Goal: Task Accomplishment & Management: Manage account settings

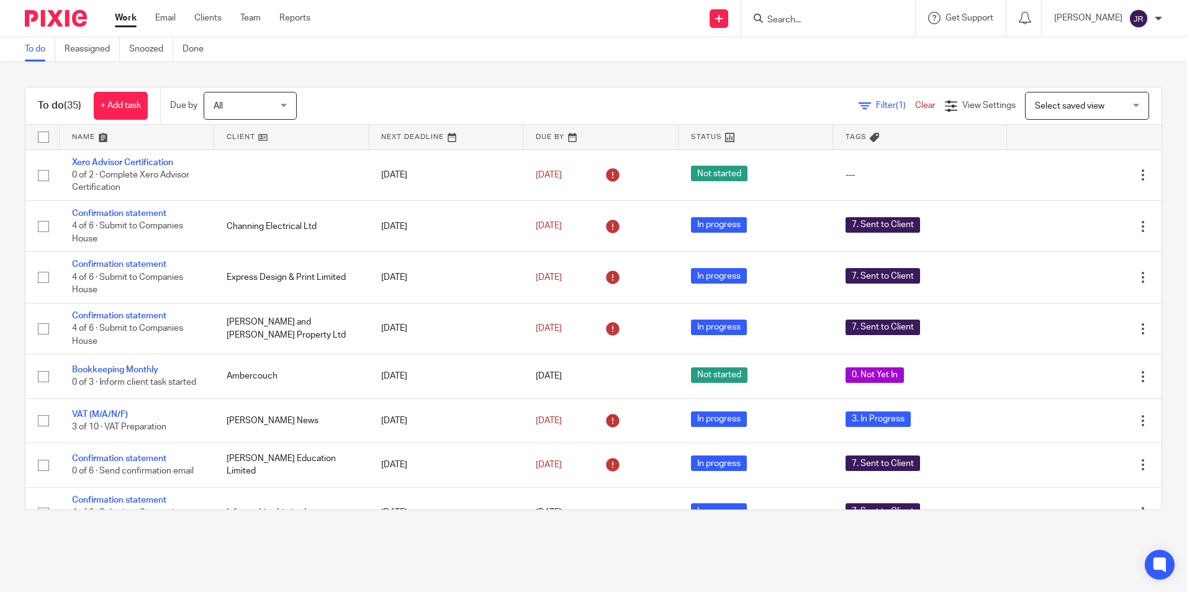
click at [84, 134] on link at bounding box center [137, 137] width 155 height 25
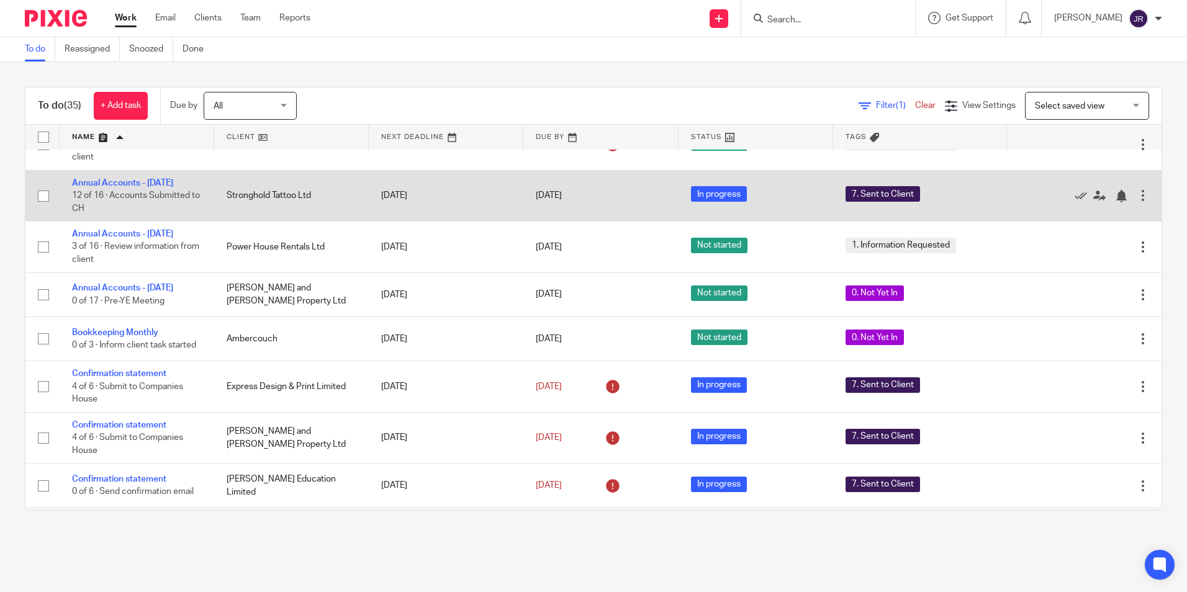
scroll to position [372, 0]
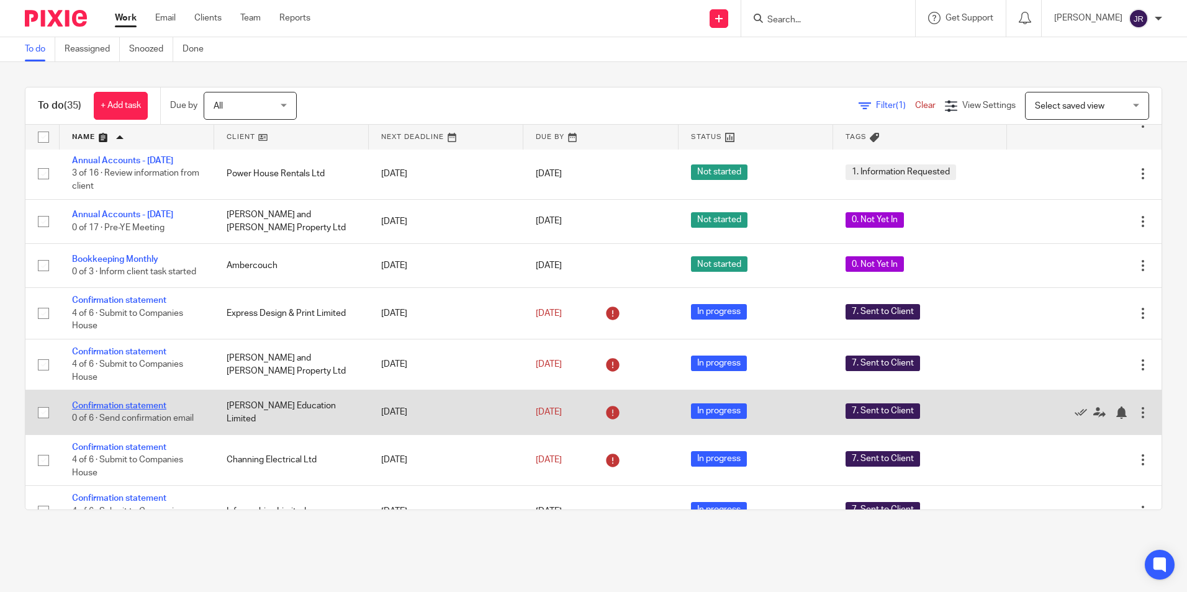
click at [142, 402] on link "Confirmation statement" at bounding box center [119, 406] width 94 height 9
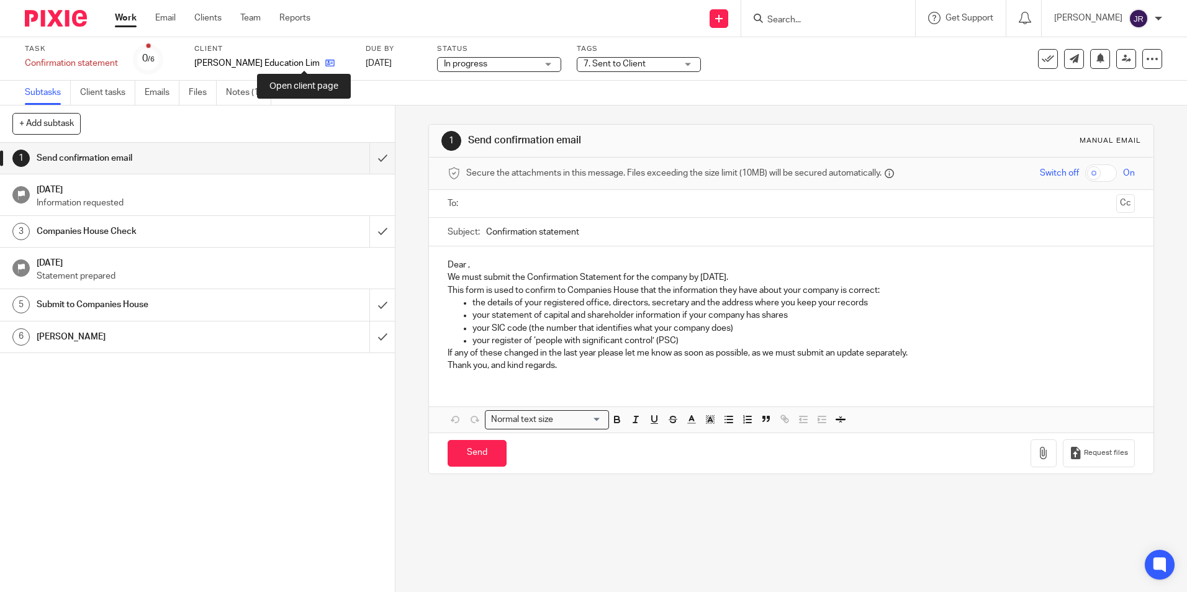
click at [325, 65] on icon at bounding box center [329, 62] width 9 height 9
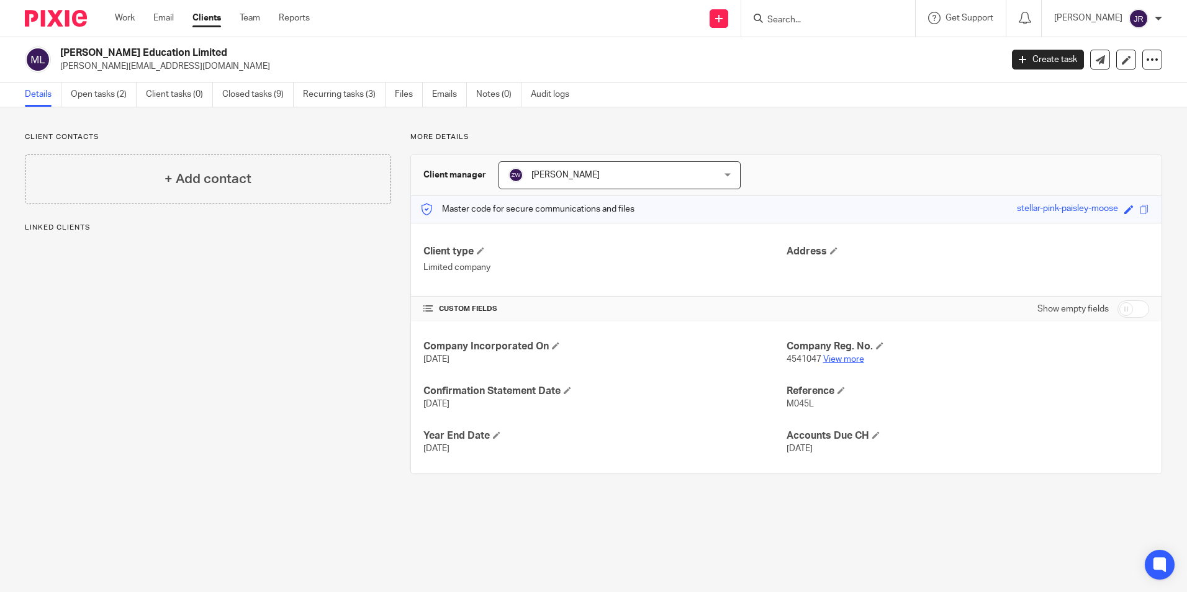
click at [834, 362] on link "View more" at bounding box center [843, 359] width 41 height 9
click at [95, 94] on link "Open tasks (2)" at bounding box center [104, 95] width 66 height 24
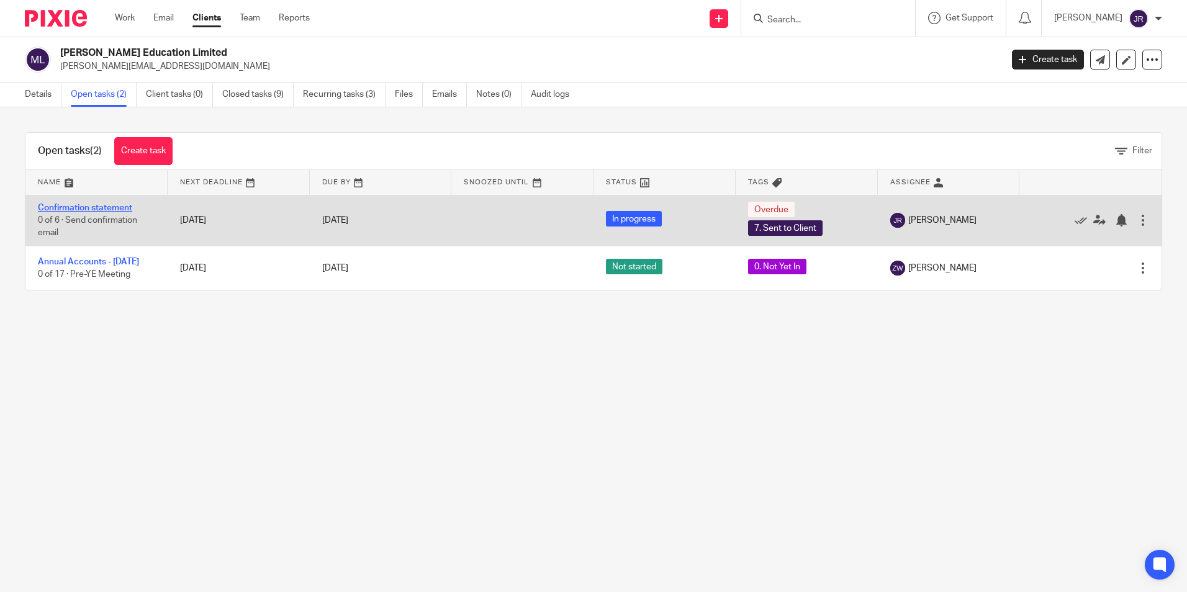
click at [127, 208] on link "Confirmation statement" at bounding box center [85, 208] width 94 height 9
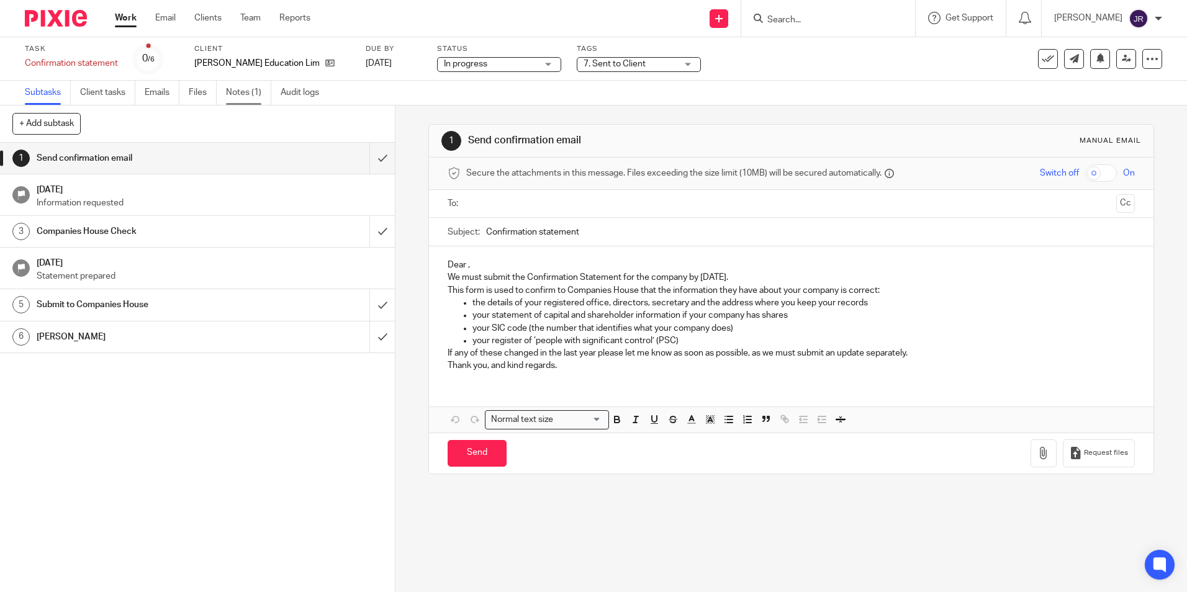
click at [246, 93] on link "Notes (1)" at bounding box center [248, 93] width 45 height 24
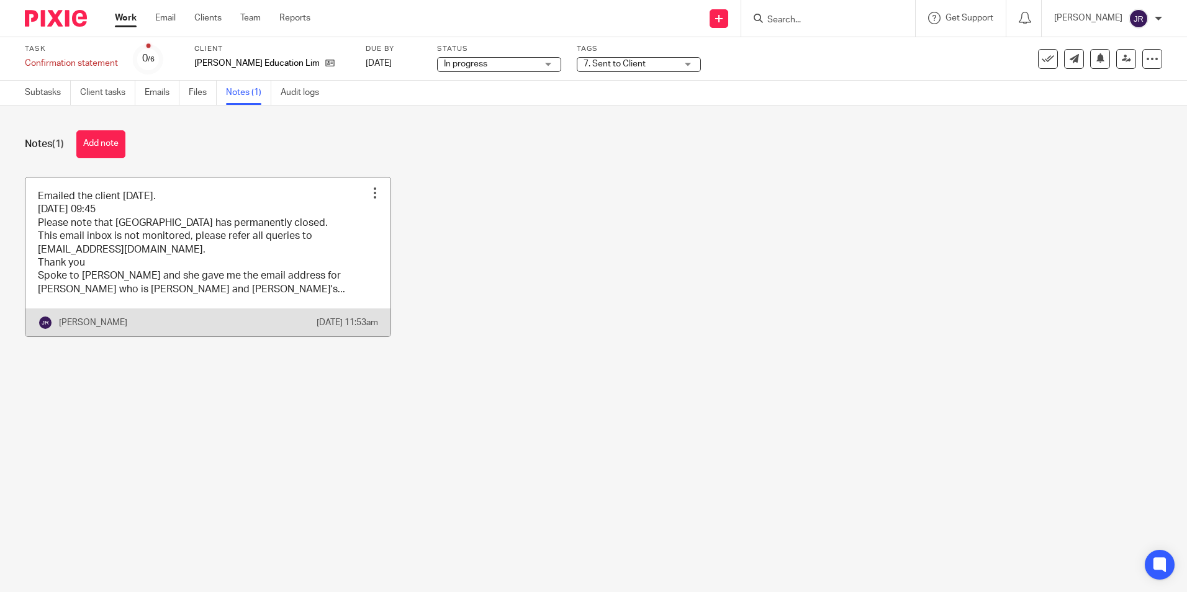
click at [331, 312] on link at bounding box center [207, 256] width 365 height 159
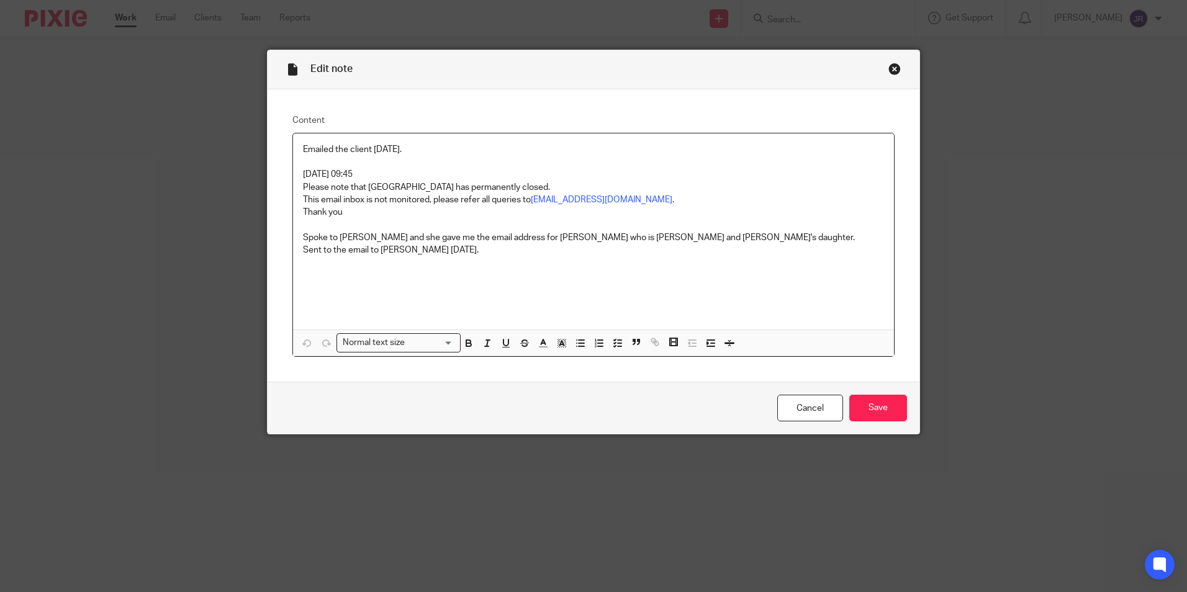
click at [465, 254] on p "Sent to the email to Joanna 22/09/25." at bounding box center [593, 250] width 581 height 12
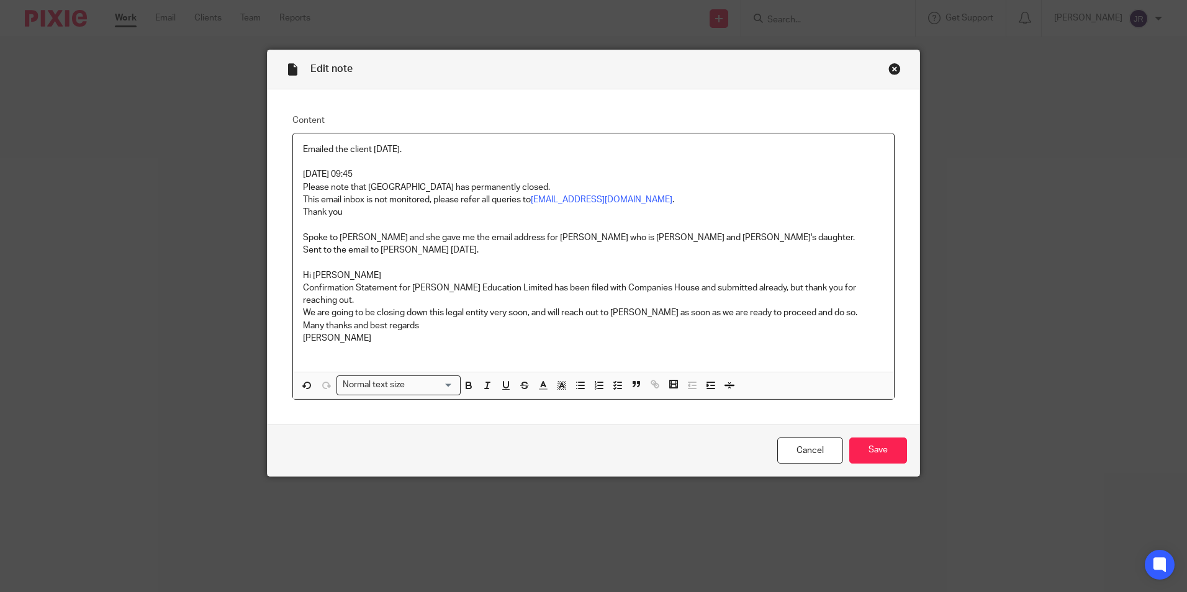
click at [293, 270] on div "Emailed the client 22/09/25. 22/09/25 @ 09:45 Please note that Gracefield Schoo…" at bounding box center [593, 252] width 601 height 239
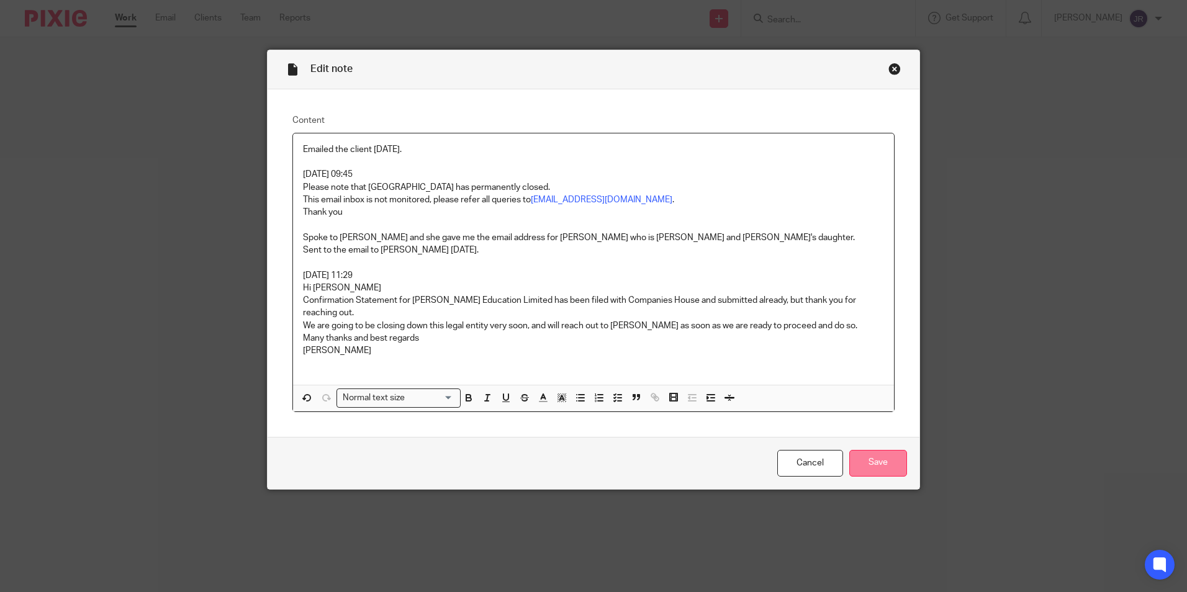
click at [881, 456] on input "Save" at bounding box center [878, 463] width 58 height 27
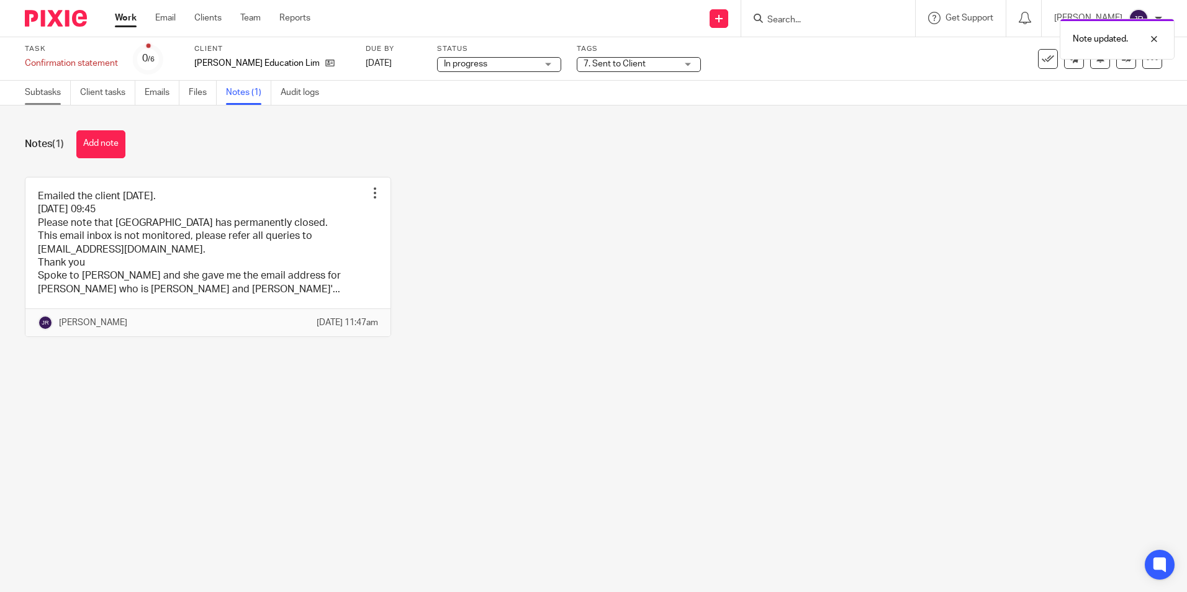
click at [26, 85] on link "Subtasks" at bounding box center [48, 93] width 46 height 24
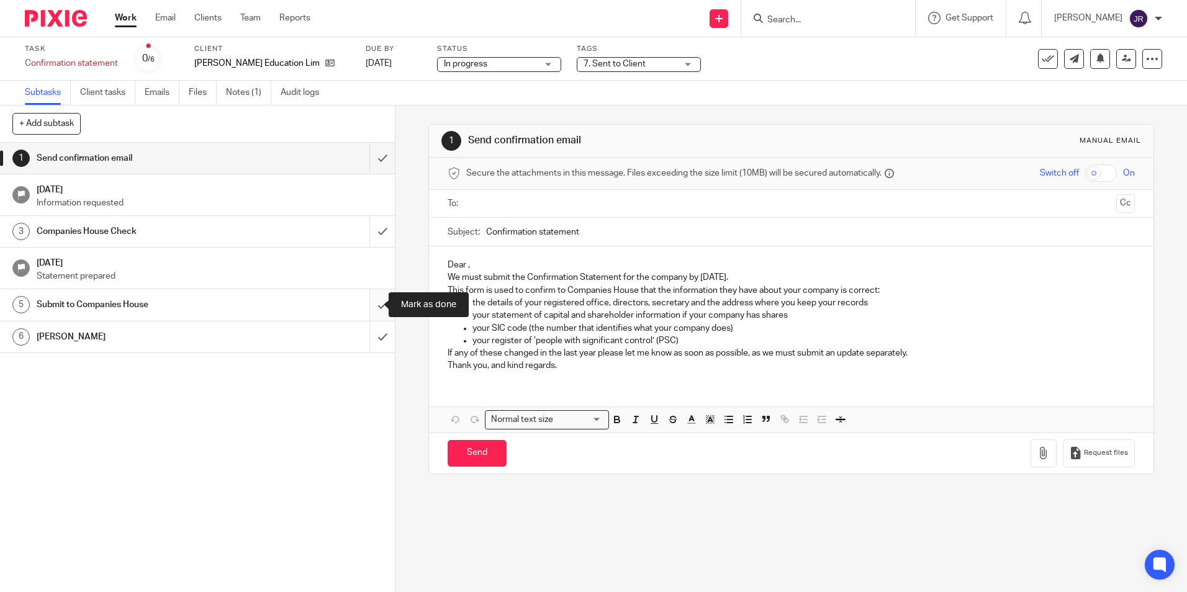
click at [377, 300] on input "submit" at bounding box center [197, 304] width 395 height 31
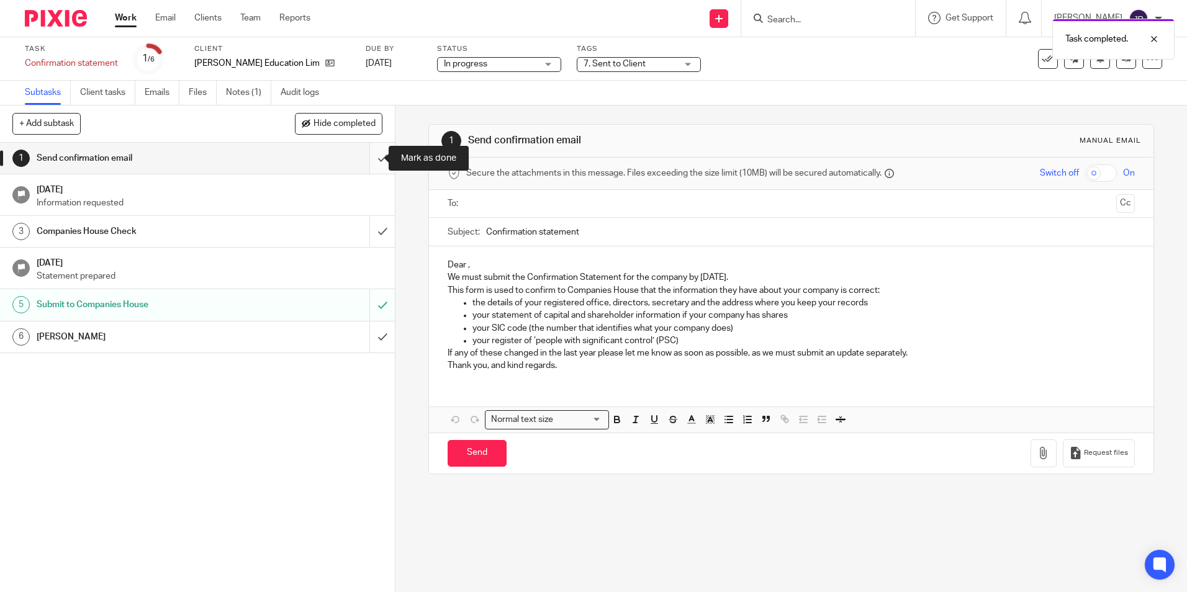
click at [366, 158] on input "submit" at bounding box center [197, 158] width 395 height 31
click at [375, 231] on input "submit" at bounding box center [197, 231] width 395 height 31
click at [379, 336] on input "submit" at bounding box center [197, 336] width 395 height 31
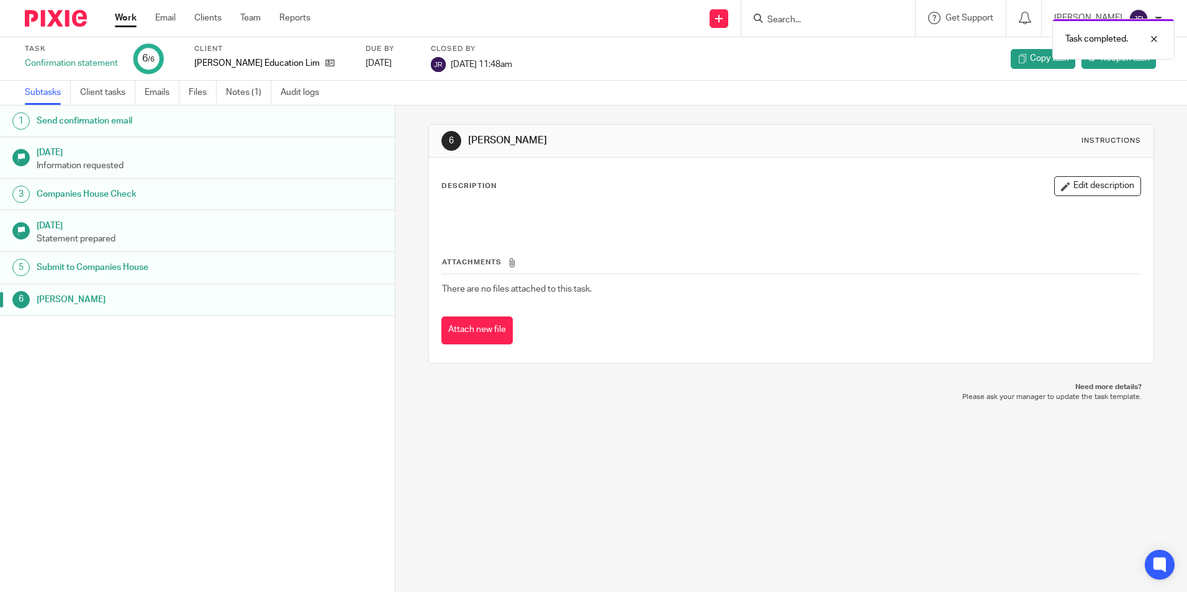
click at [119, 22] on link "Work" at bounding box center [126, 18] width 22 height 12
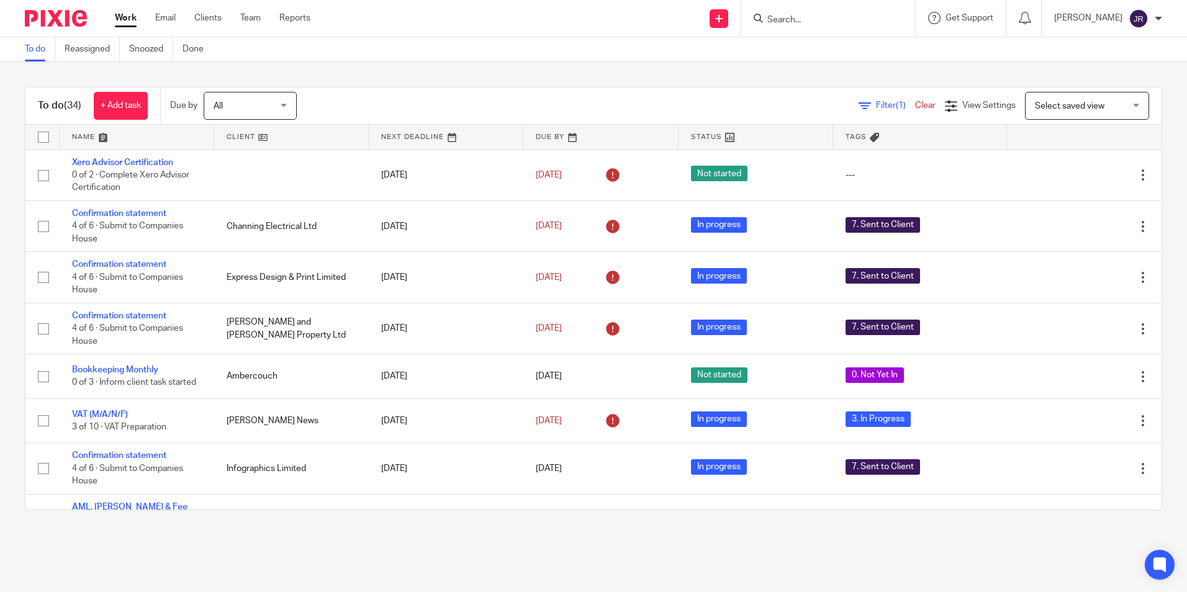
click at [850, 25] on input "Search" at bounding box center [822, 20] width 112 height 11
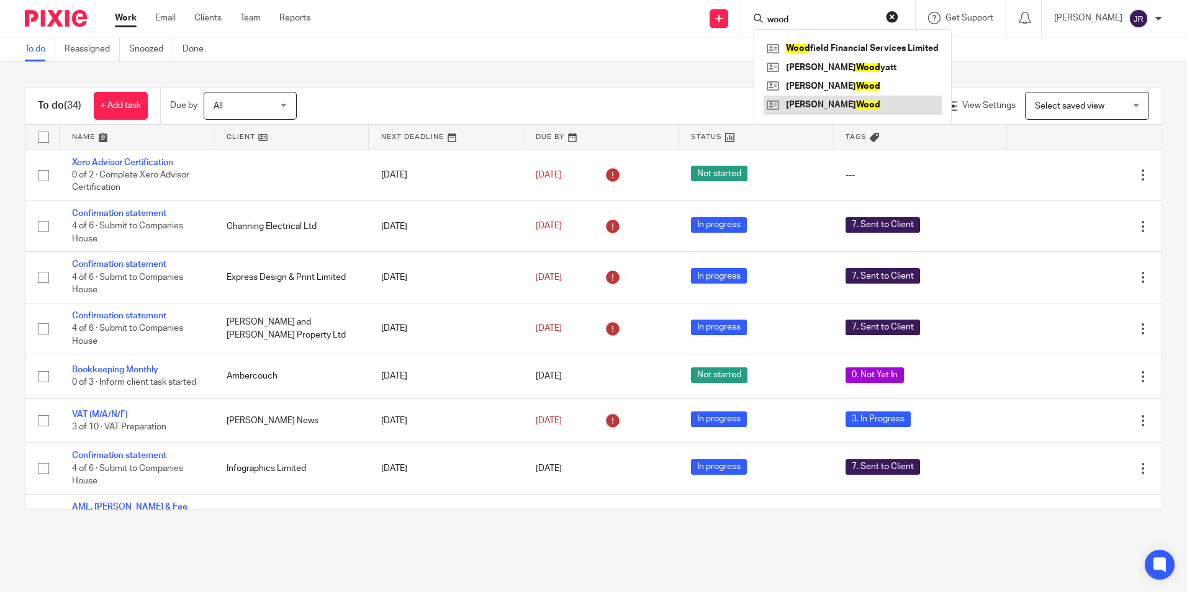
type input "wood"
click at [832, 111] on link at bounding box center [852, 105] width 178 height 19
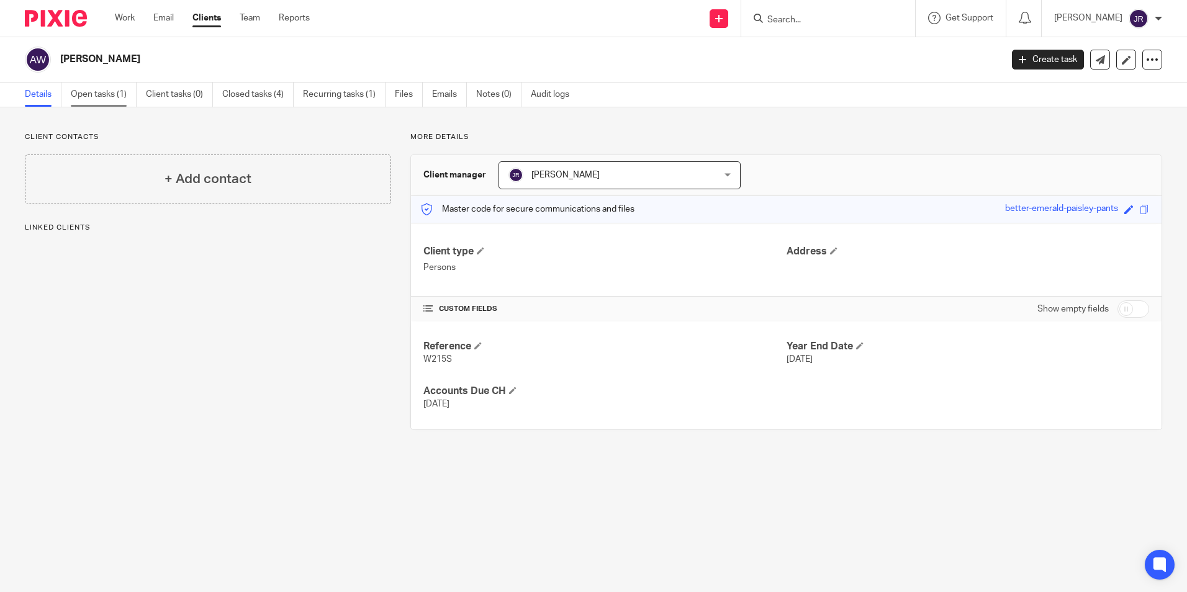
click at [107, 91] on link "Open tasks (1)" at bounding box center [104, 95] width 66 height 24
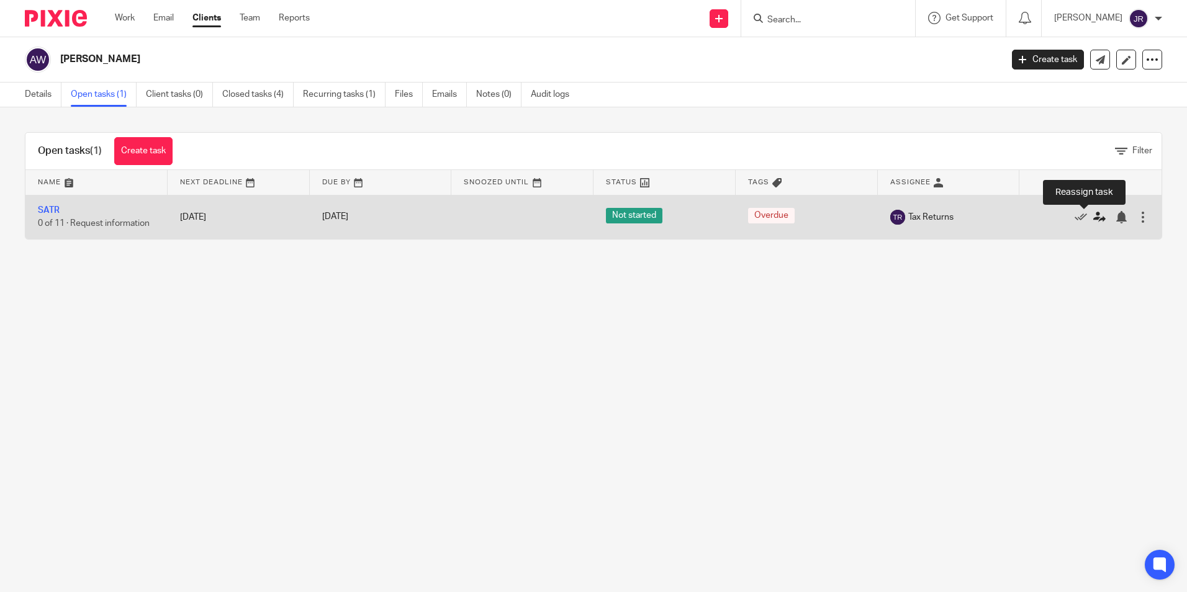
click at [1093, 218] on icon at bounding box center [1099, 217] width 12 height 12
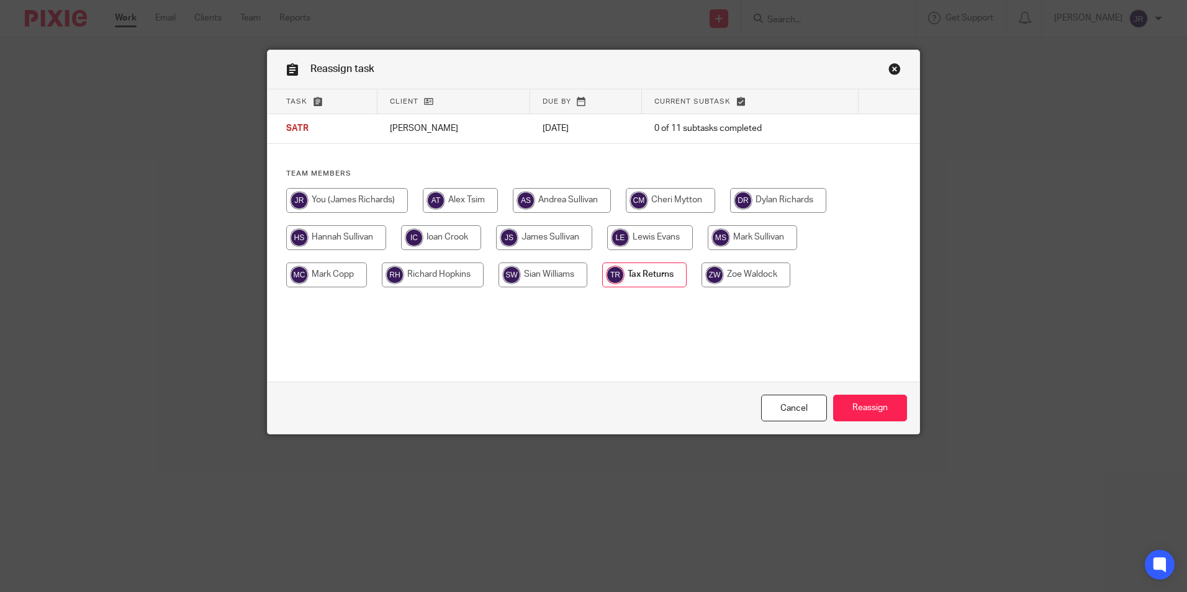
click at [357, 197] on input "radio" at bounding box center [347, 200] width 122 height 25
radio input "true"
click at [885, 417] on input "Reassign" at bounding box center [870, 408] width 74 height 27
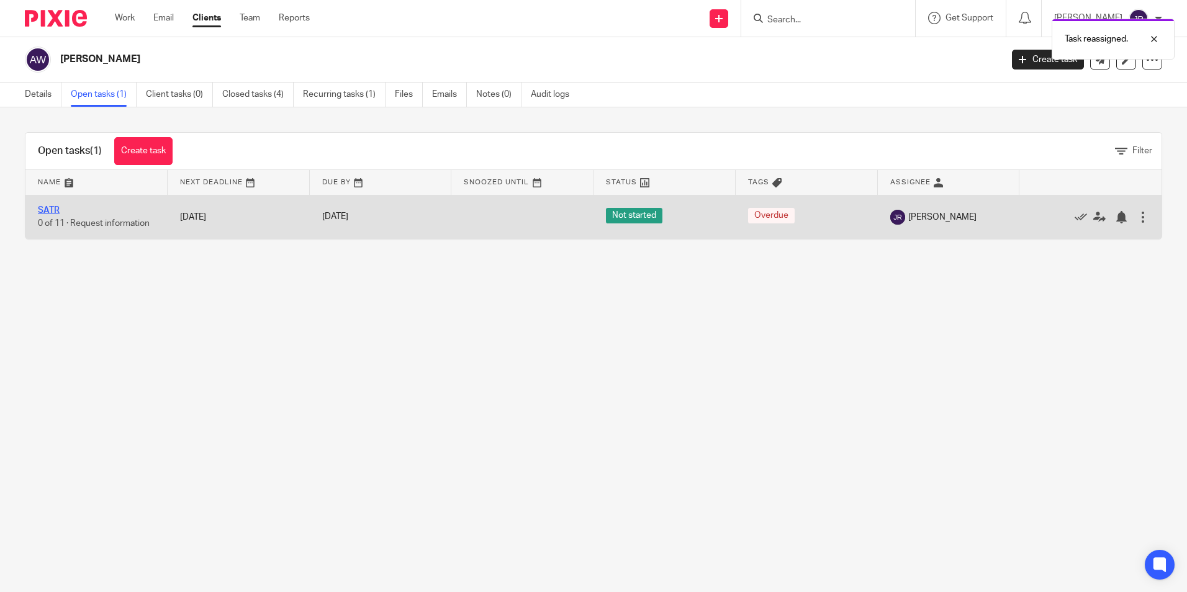
click at [38, 209] on link "SATR" at bounding box center [49, 210] width 22 height 9
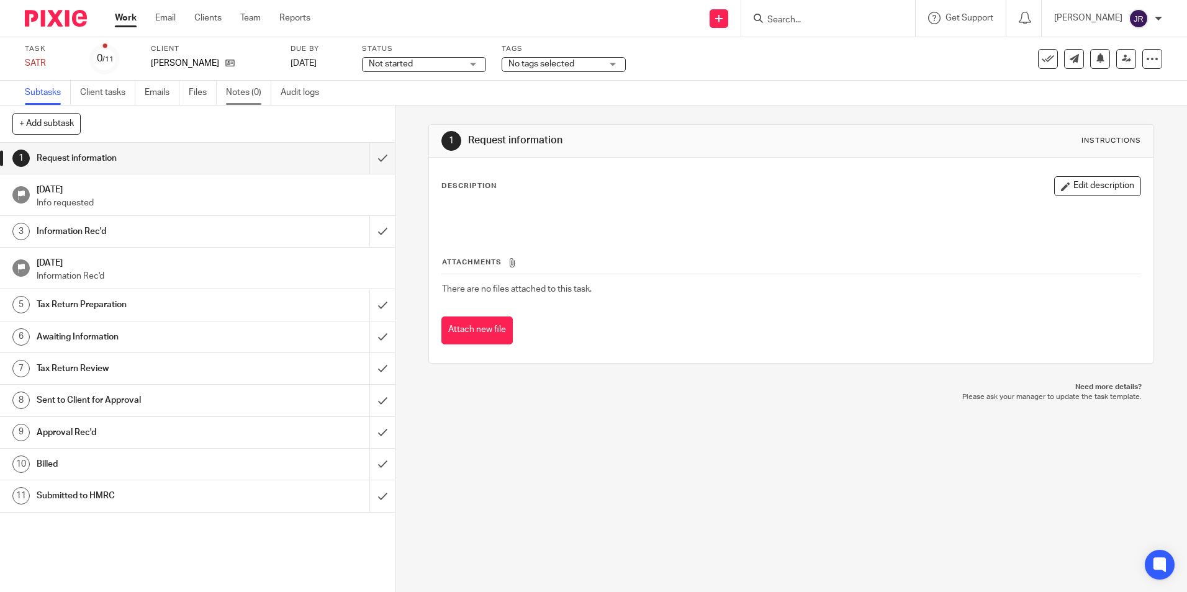
click at [238, 92] on link "Notes (0)" at bounding box center [248, 93] width 45 height 24
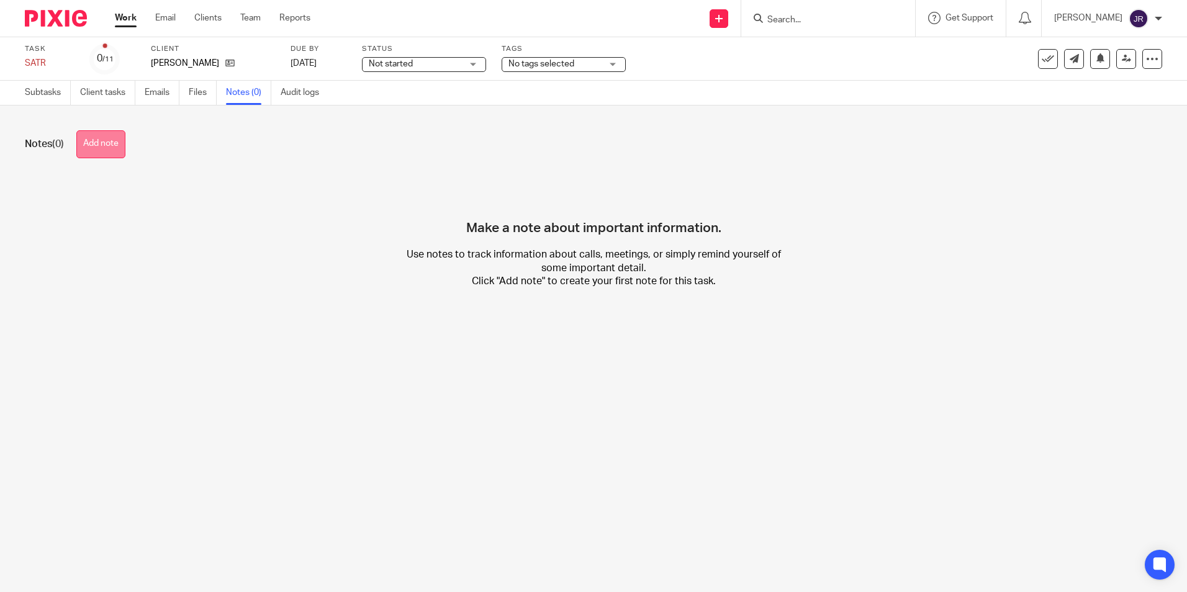
click at [125, 145] on button "Add note" at bounding box center [100, 144] width 49 height 28
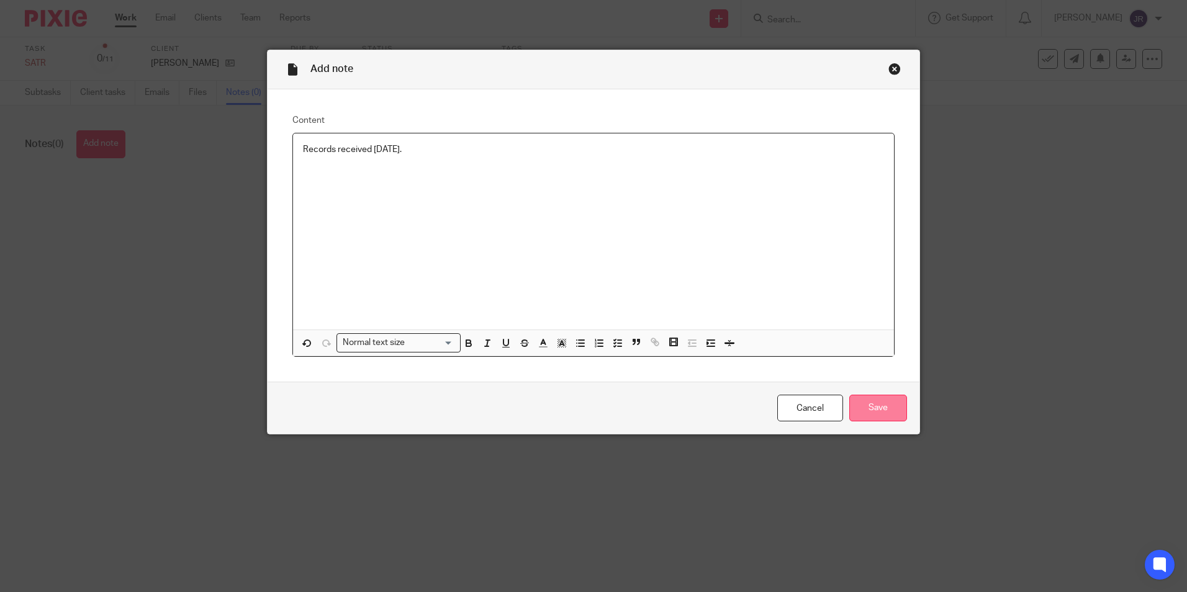
click at [882, 415] on input "Save" at bounding box center [878, 408] width 58 height 27
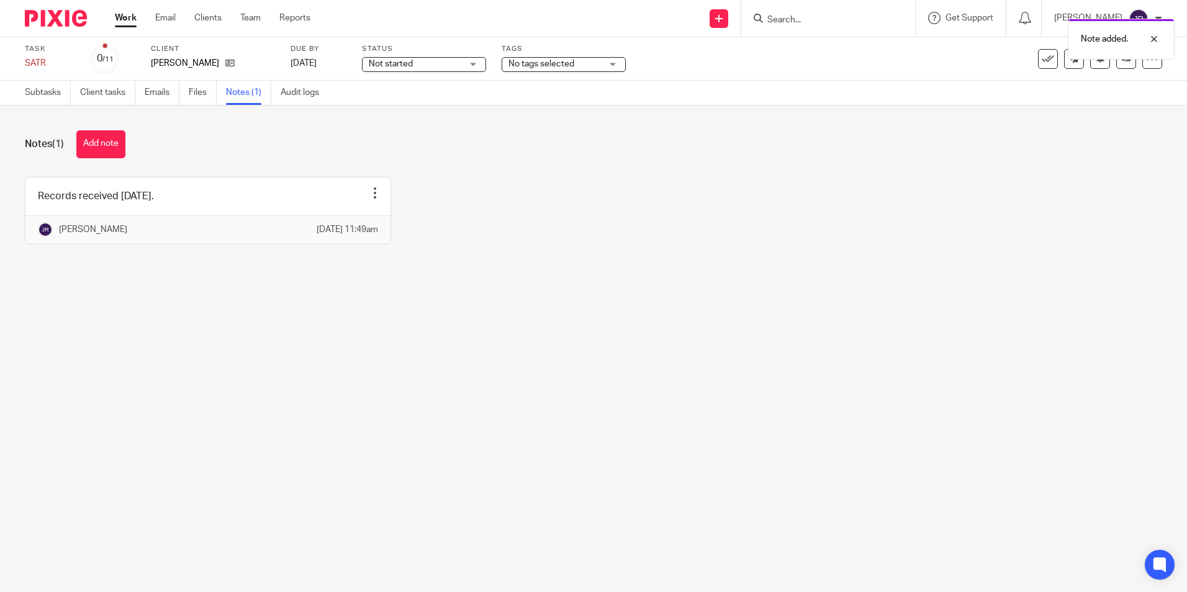
click at [605, 60] on div "No tags selected" at bounding box center [563, 64] width 124 height 15
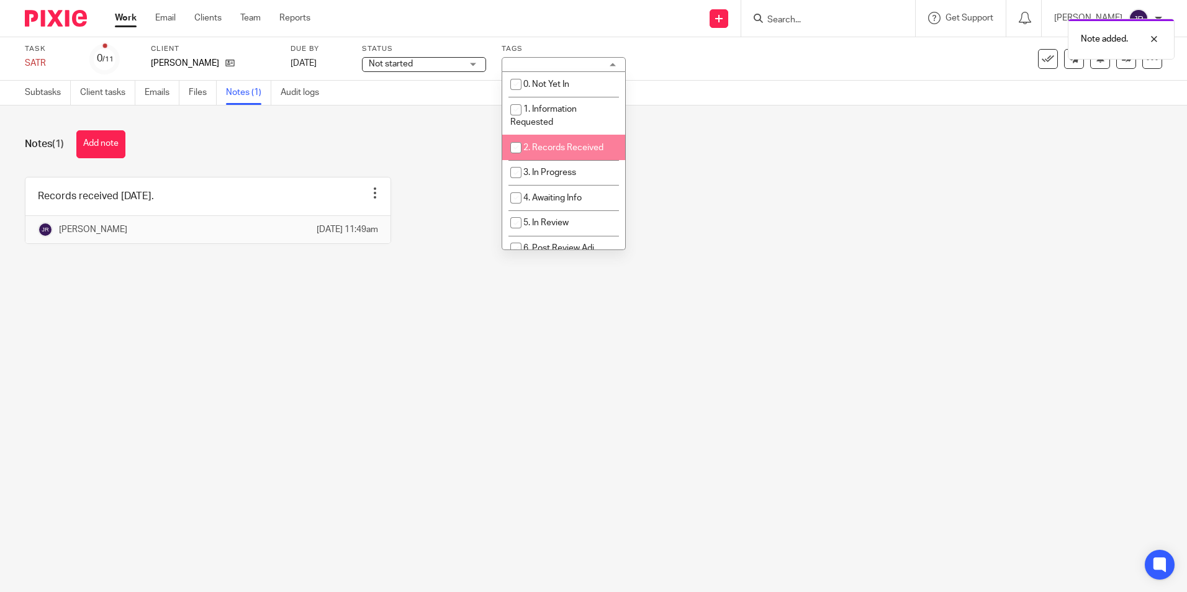
click at [587, 144] on span "2. Records Received" at bounding box center [563, 147] width 80 height 9
checkbox input "true"
click at [588, 354] on main "Task SATR Save SATR 0 /11 Client Antony J Wood Due by 31 Jan 2026 Status Not st…" at bounding box center [593, 296] width 1187 height 592
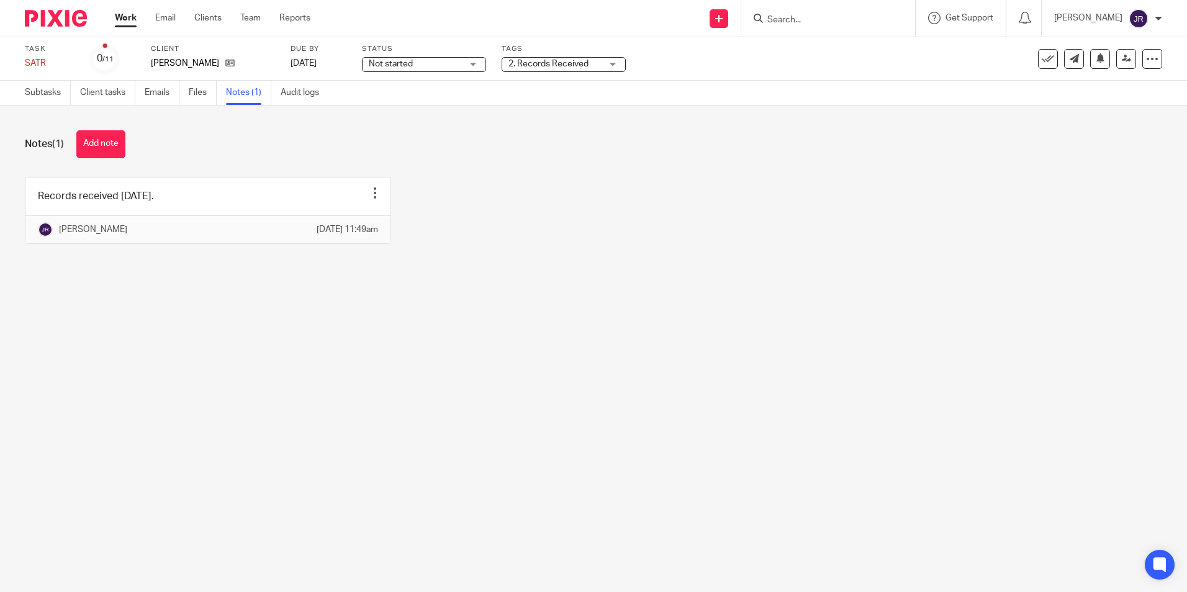
click at [126, 19] on link "Work" at bounding box center [126, 18] width 22 height 12
